Goal: Find specific page/section: Find specific page/section

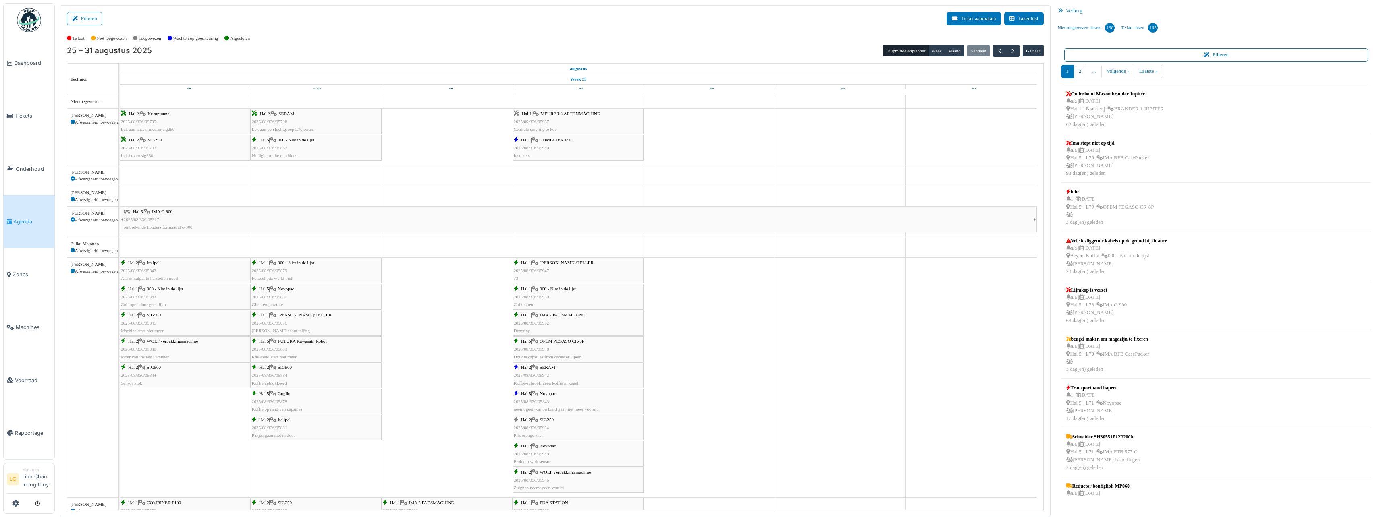
scroll to position [121, 0]
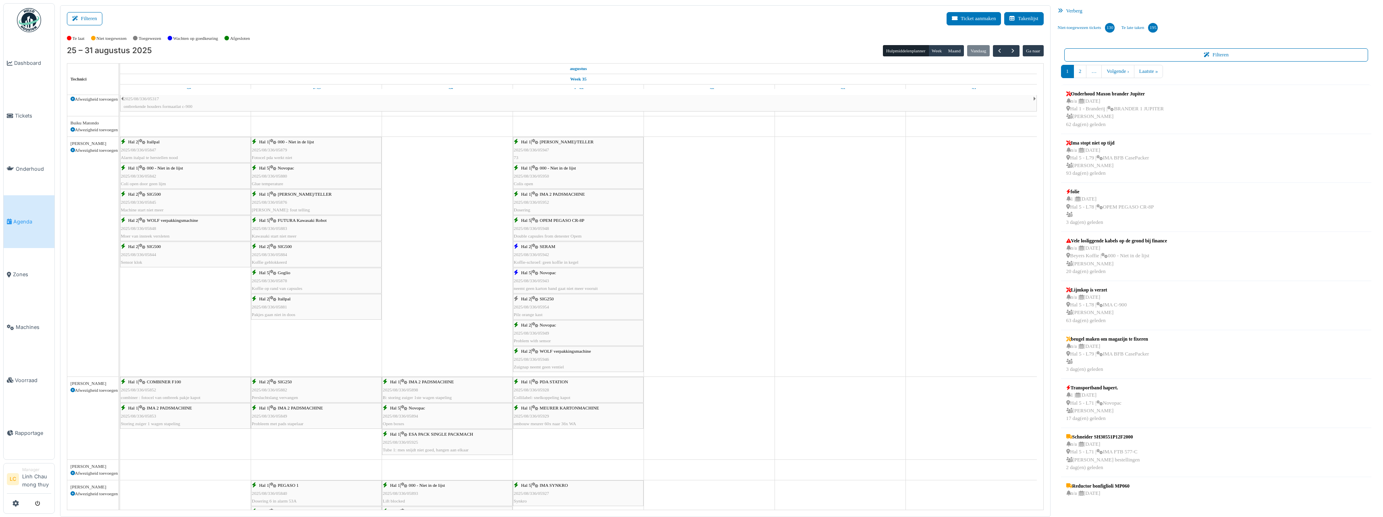
click at [36, 21] on img at bounding box center [29, 20] width 24 height 24
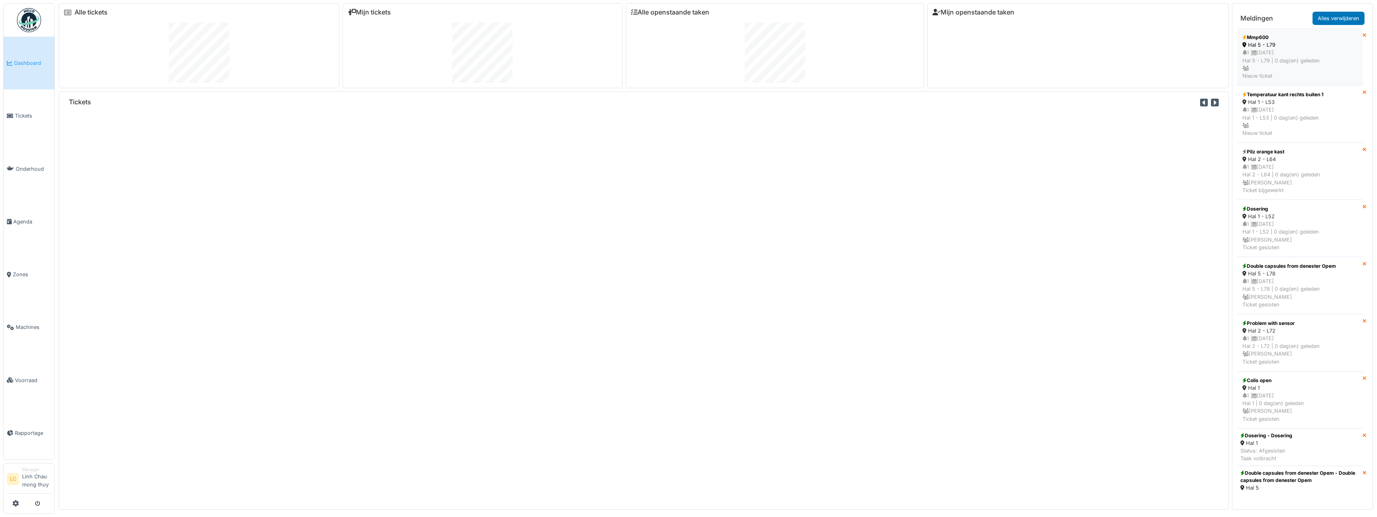
click at [1266, 69] on div "1 | 29/08/2025 Hal 5 - L79 | 0 dag(en) geleden Nieuw ticket" at bounding box center [1299, 64] width 115 height 31
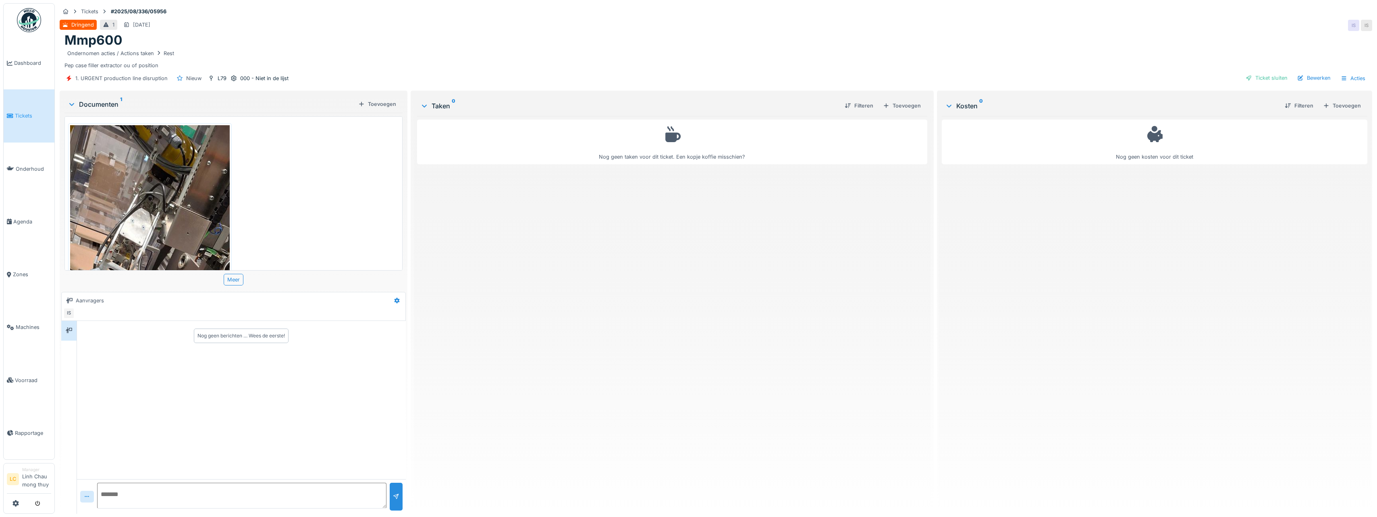
click at [214, 200] on img at bounding box center [150, 298] width 160 height 346
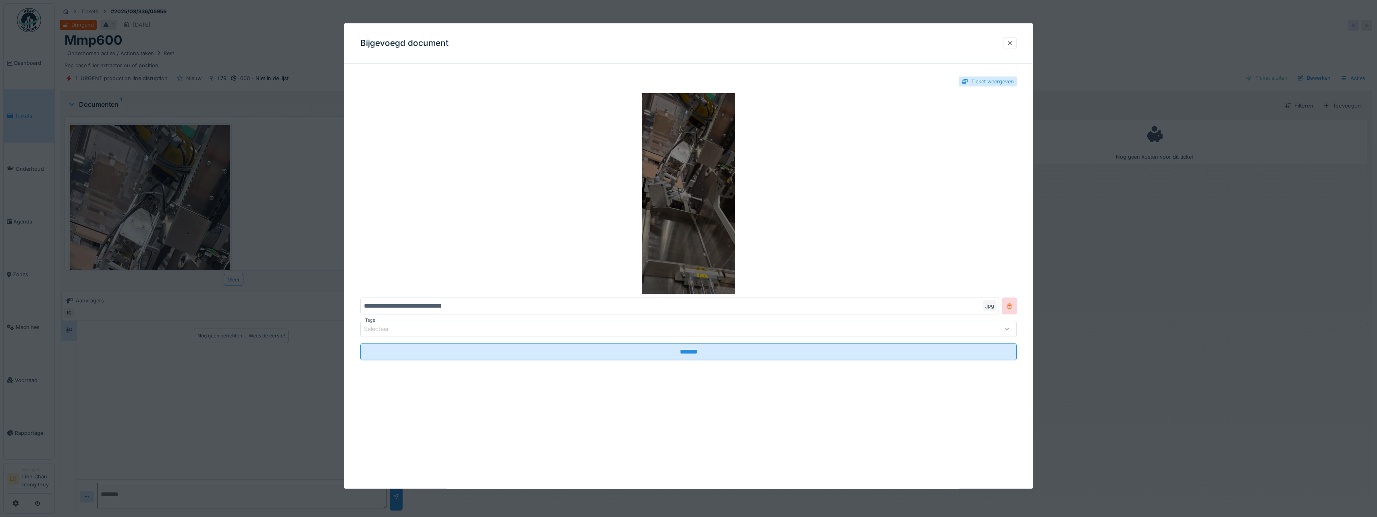
click at [724, 230] on img at bounding box center [688, 193] width 656 height 201
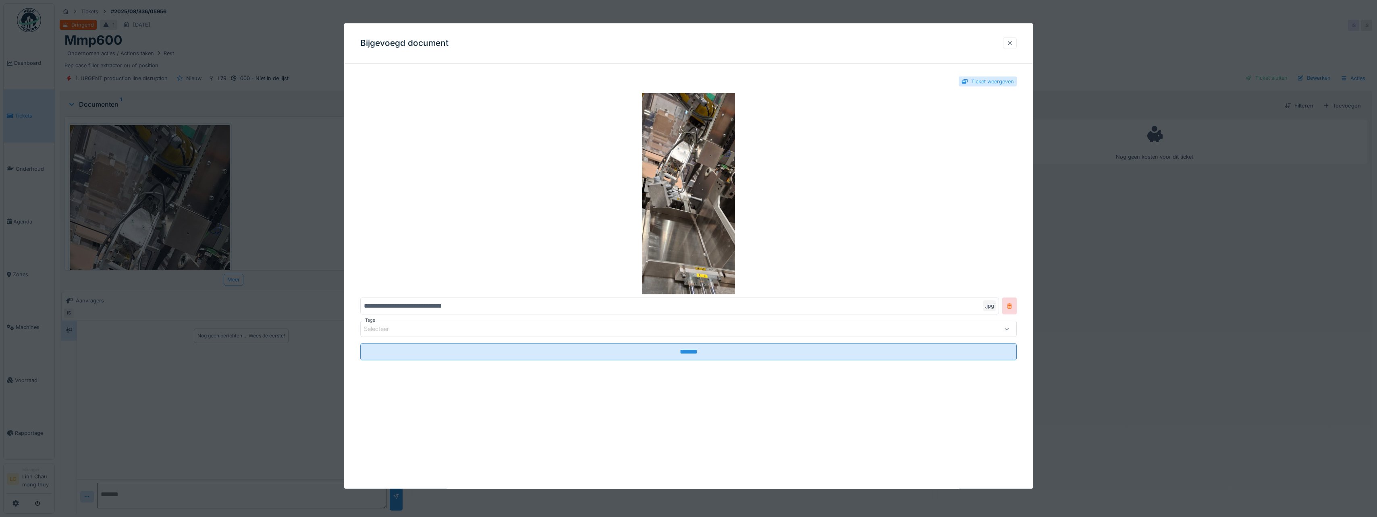
click at [1013, 42] on div at bounding box center [1009, 43] width 6 height 8
